Goal: Complete application form: Complete application form

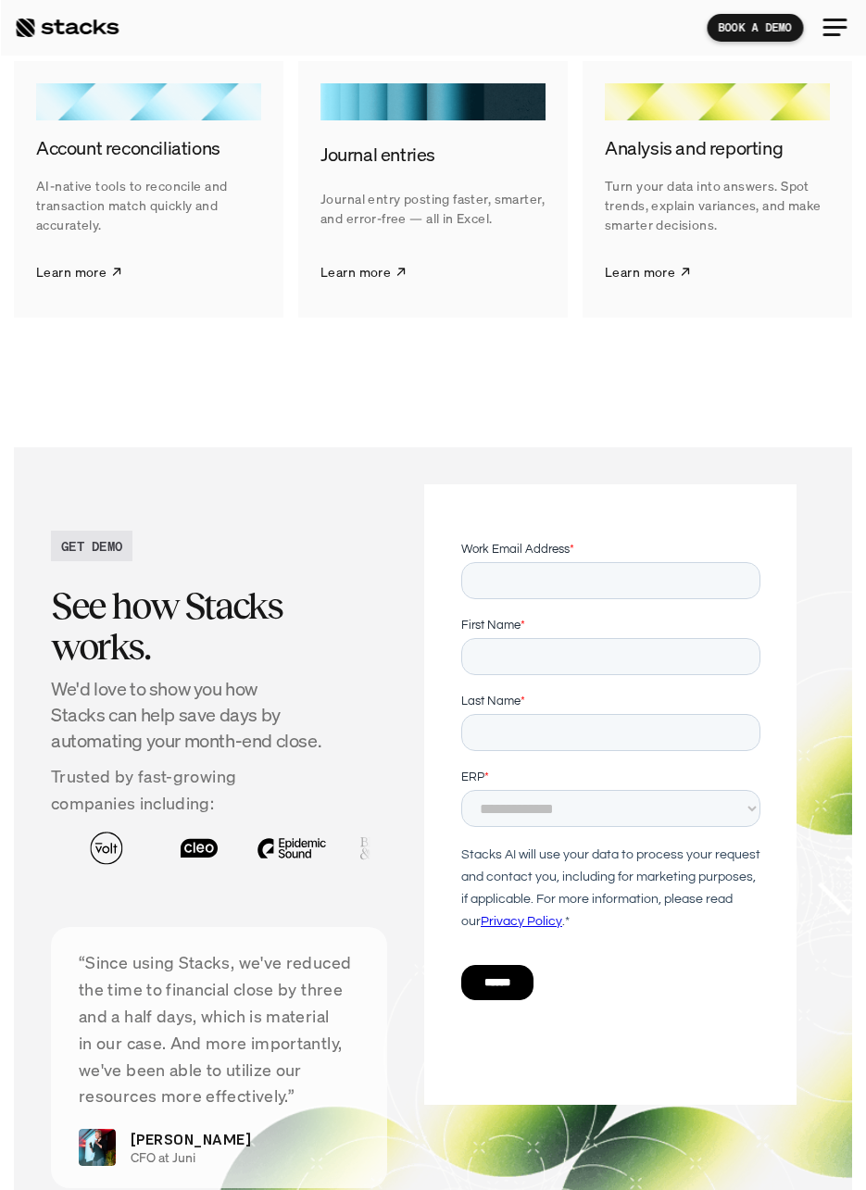
scroll to position [3713, 0]
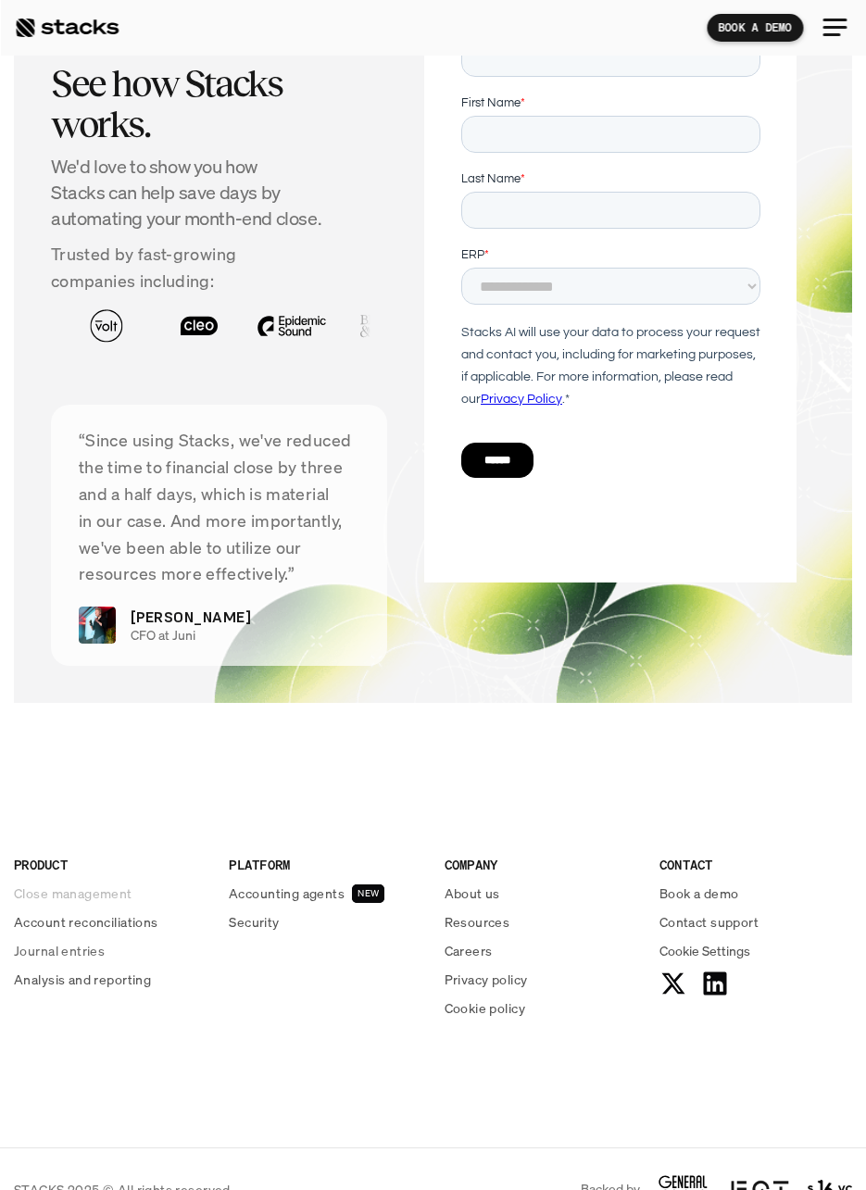
click at [119, 884] on p "Close management" at bounding box center [73, 893] width 119 height 19
click at [319, 884] on p "Accounting agents" at bounding box center [287, 893] width 116 height 19
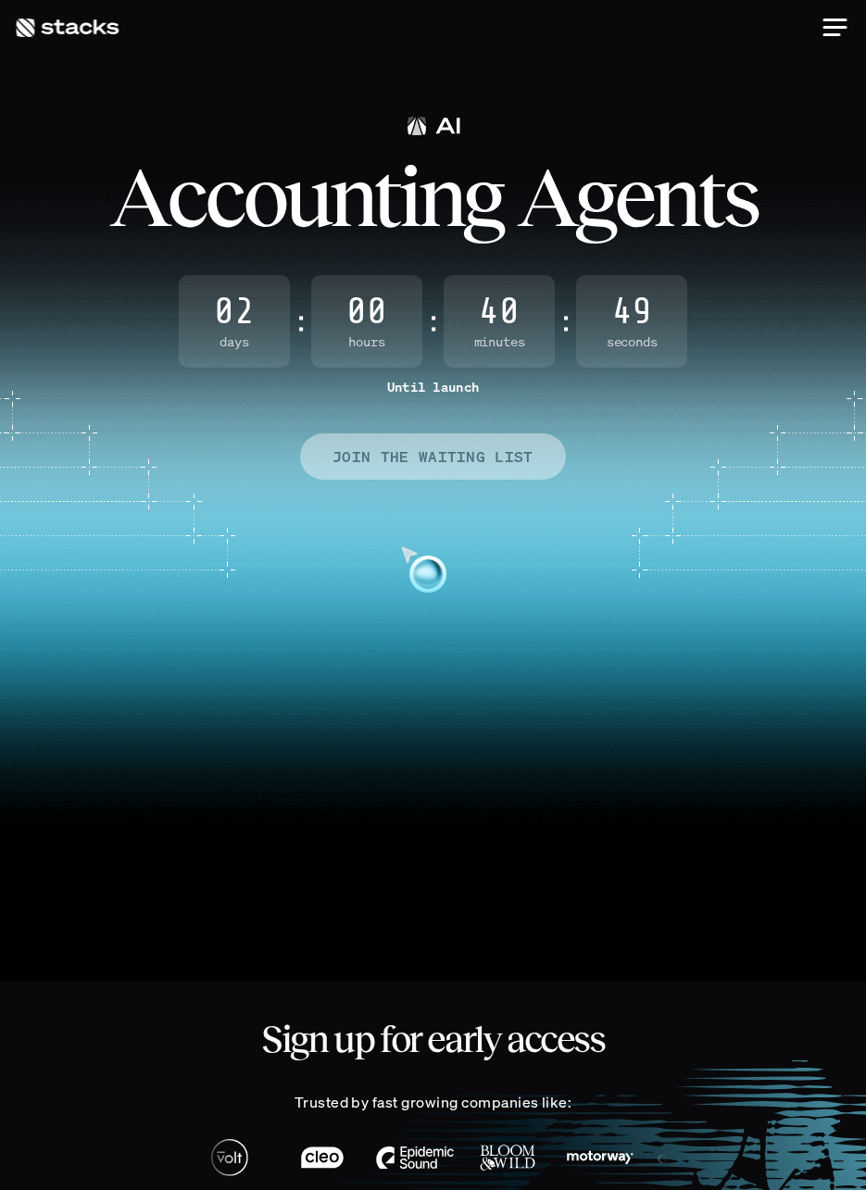
click at [373, 451] on p "JOIN THE WAITING LIST" at bounding box center [433, 457] width 201 height 27
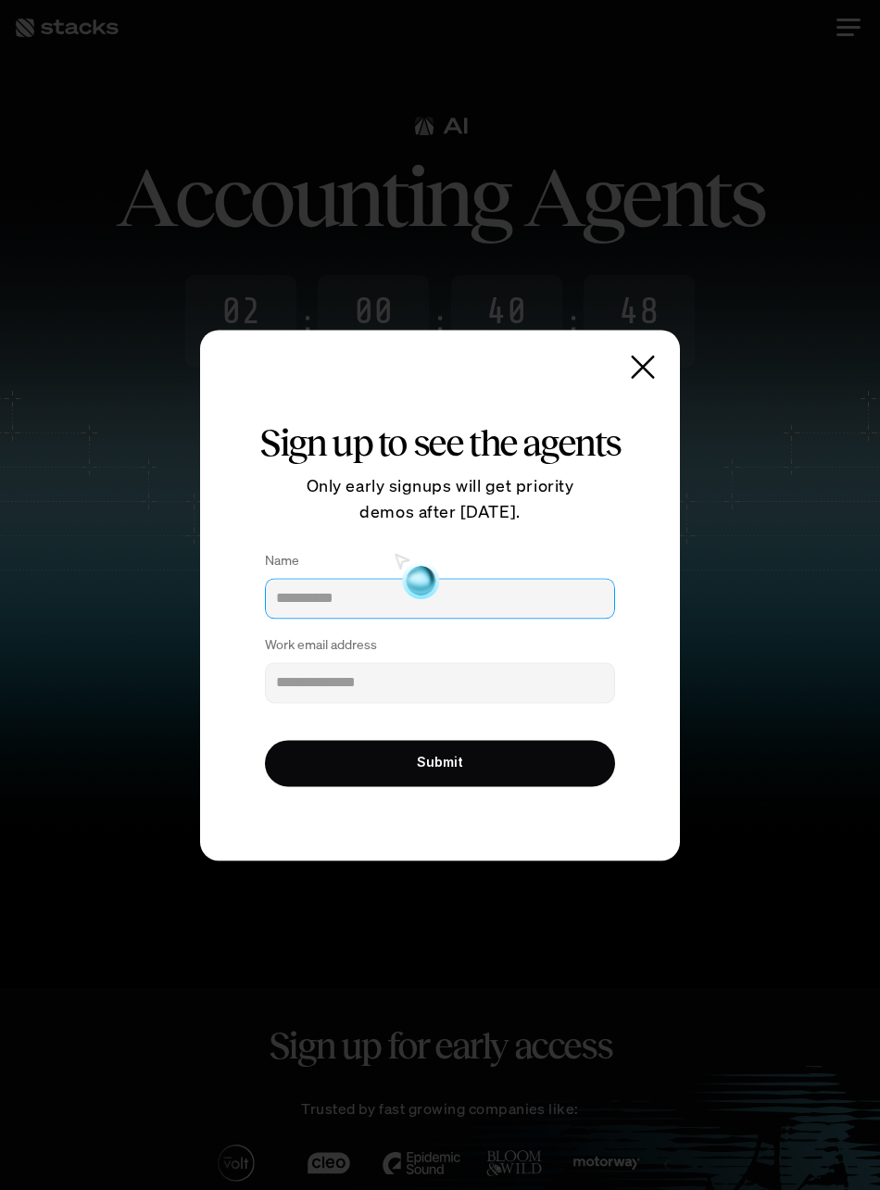
click at [346, 616] on input "Name" at bounding box center [440, 598] width 350 height 41
type input "**********"
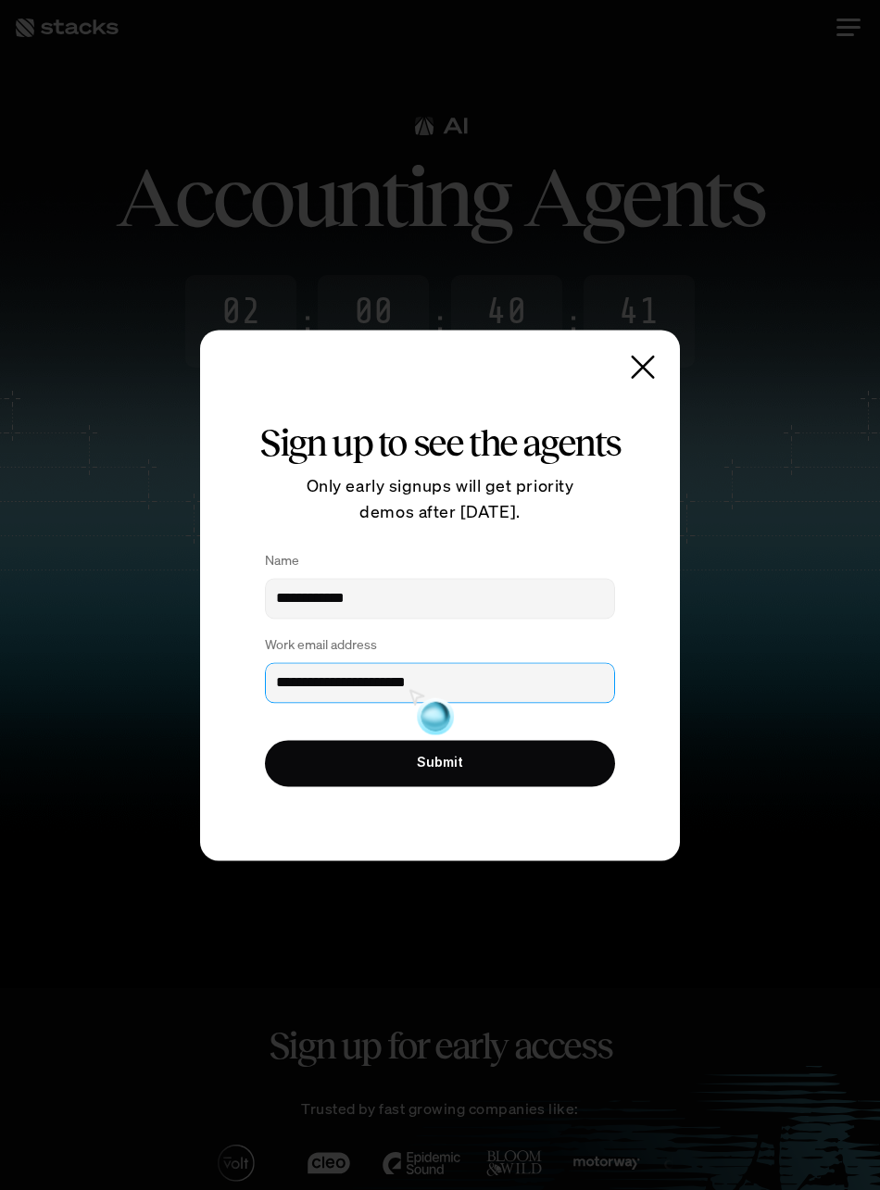
type input "**********"
click at [400, 747] on button "Submit" at bounding box center [440, 763] width 350 height 46
click at [475, 779] on button "Submit" at bounding box center [440, 763] width 350 height 46
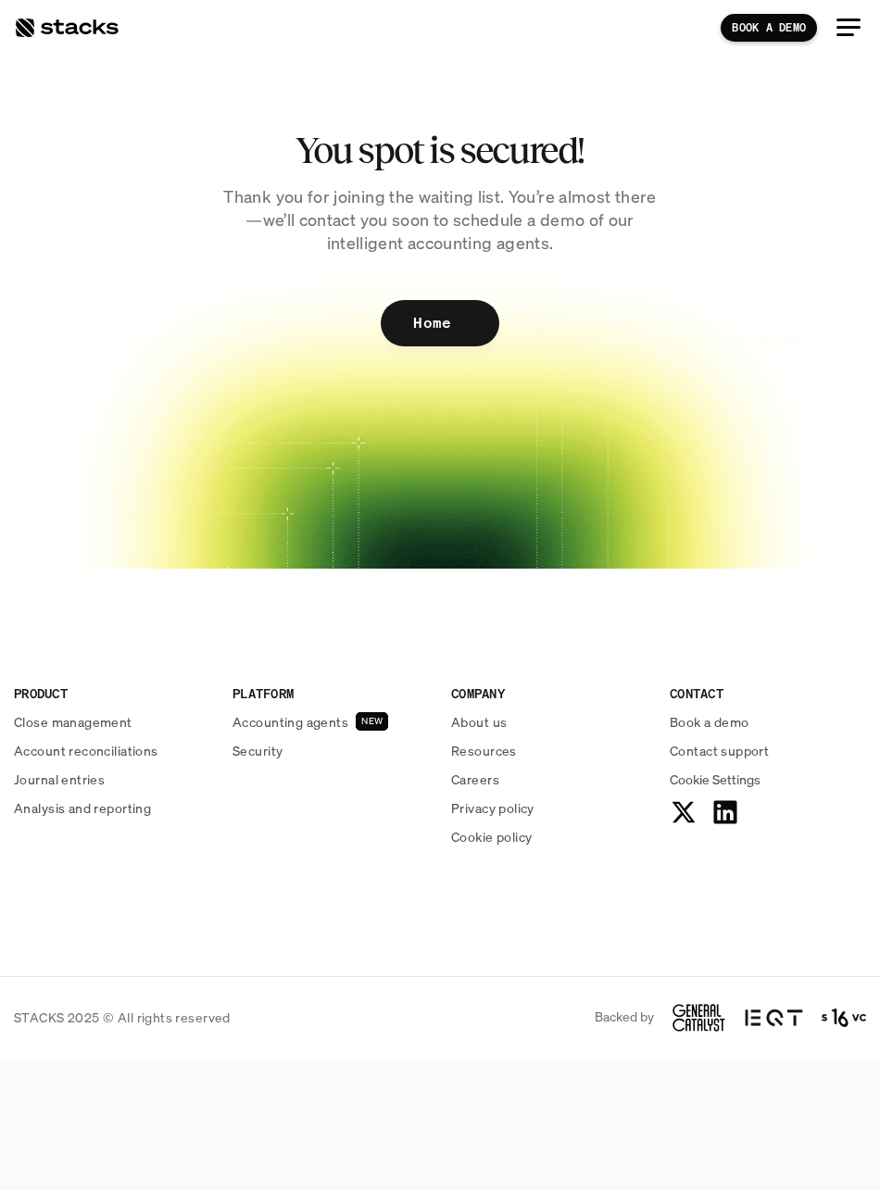
click at [482, 763] on html "BOOK A DEMO You spot is secured! Thank you for joining the waiting list. You’re…" at bounding box center [440, 595] width 880 height 1190
click at [333, 720] on p "Accounting agents" at bounding box center [291, 721] width 116 height 19
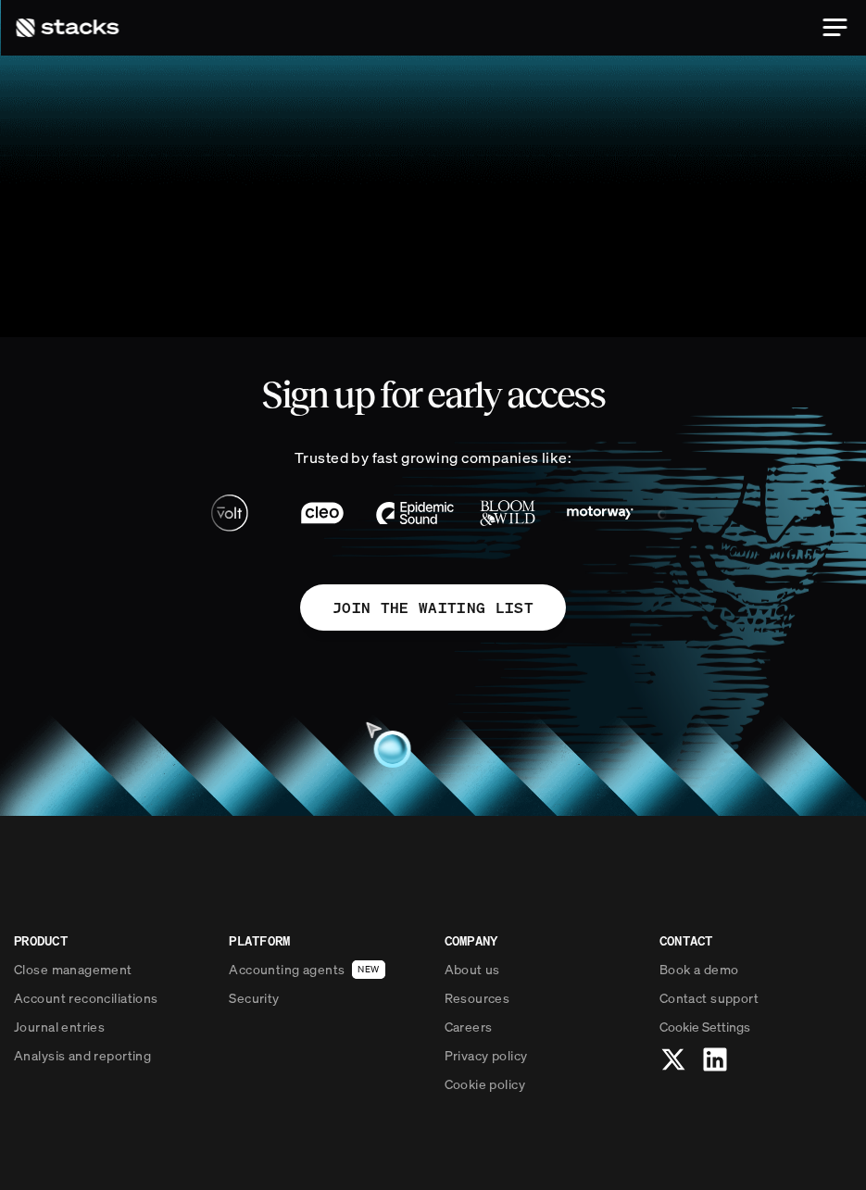
scroll to position [762, 0]
